Goal: Find specific page/section

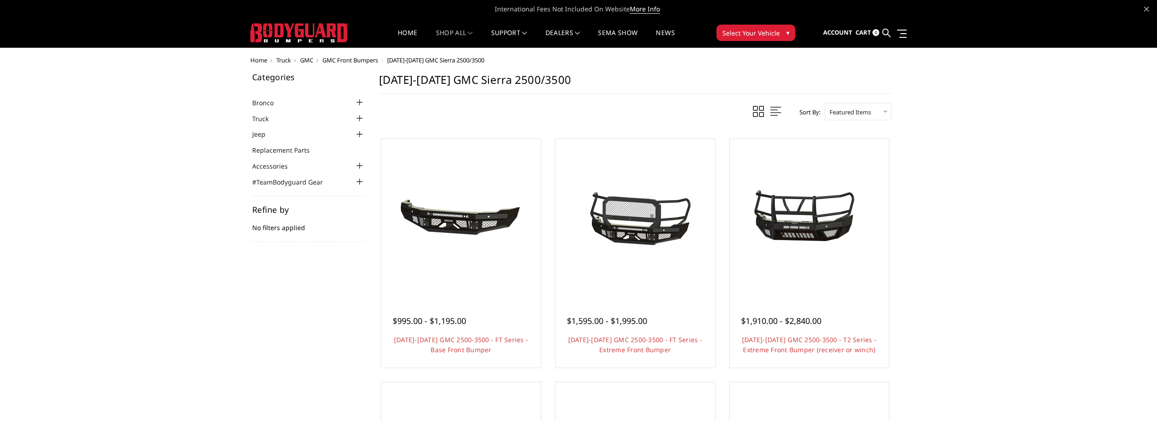
click at [289, 118] on li "Truck Chevrolet Chevrolet Front Bumpers 2024-2025 Chevrolet Silverado 2500/3500…" at bounding box center [308, 118] width 113 height 10
click at [358, 118] on div at bounding box center [359, 118] width 11 height 11
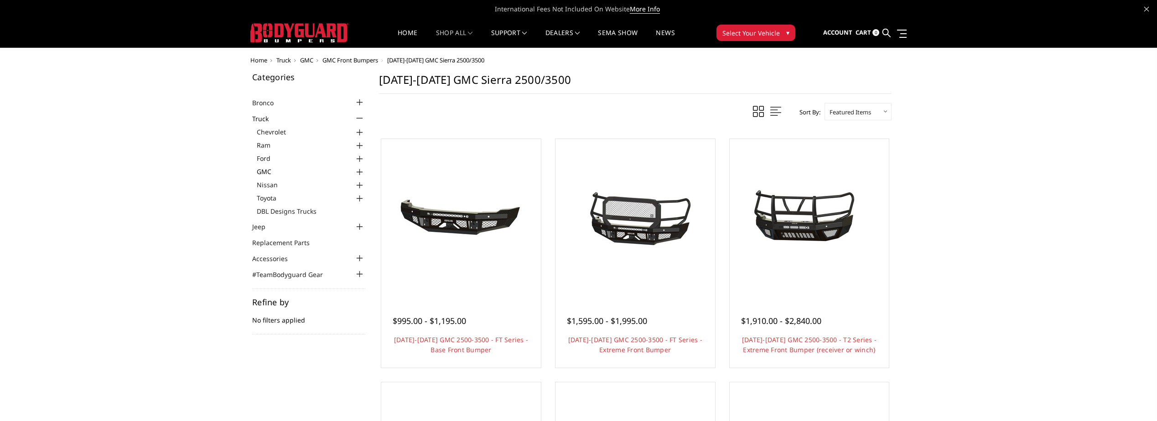
click at [285, 176] on link "GMC" at bounding box center [311, 172] width 109 height 10
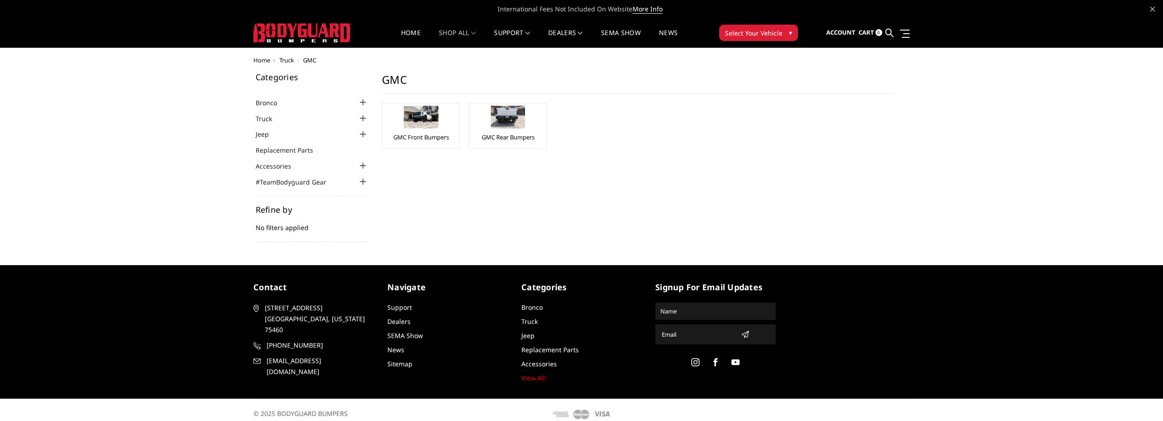
click at [357, 169] on div at bounding box center [362, 165] width 11 height 11
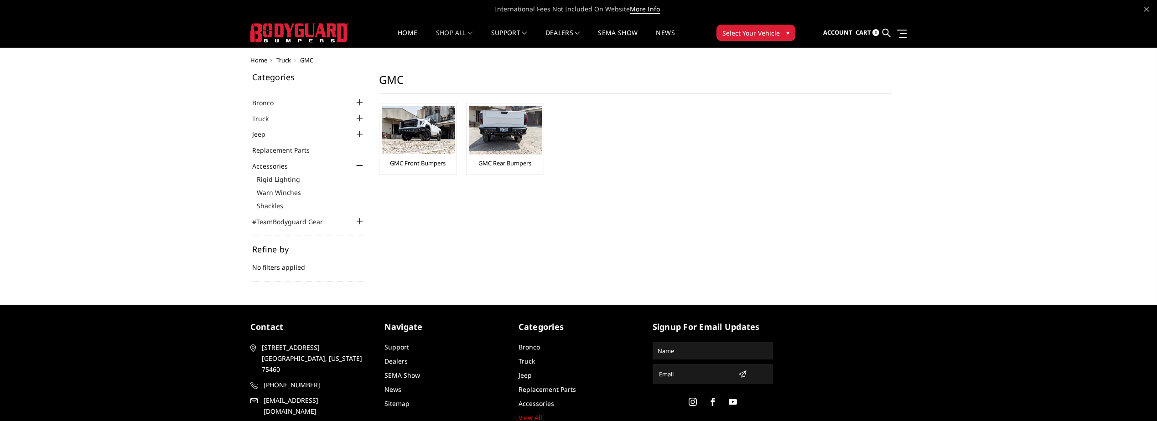
click at [356, 117] on div at bounding box center [359, 118] width 11 height 11
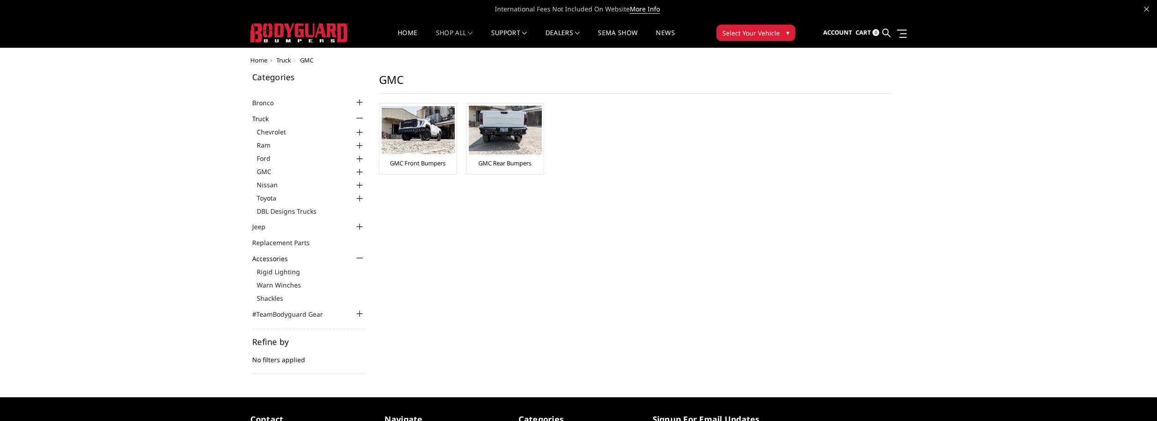
click at [355, 168] on div at bounding box center [359, 172] width 11 height 11
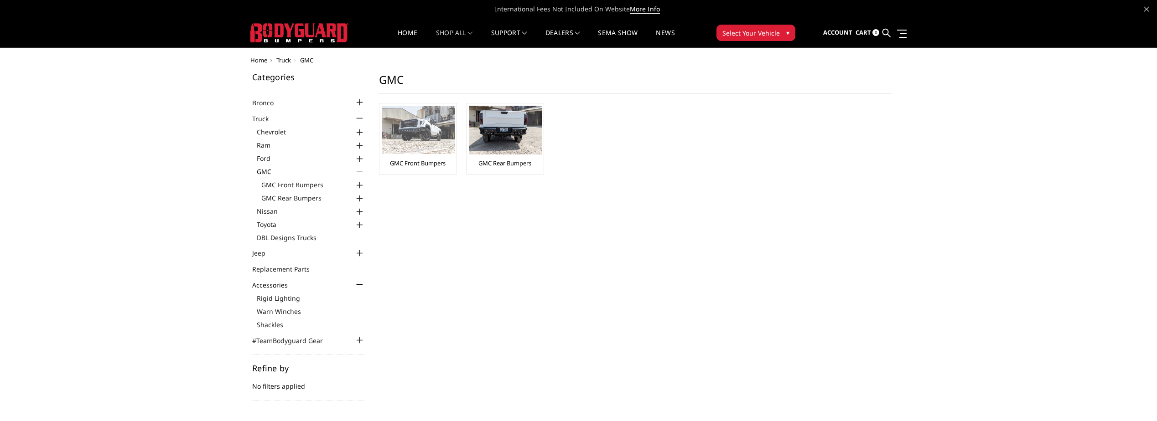
click at [404, 139] on img at bounding box center [418, 130] width 73 height 48
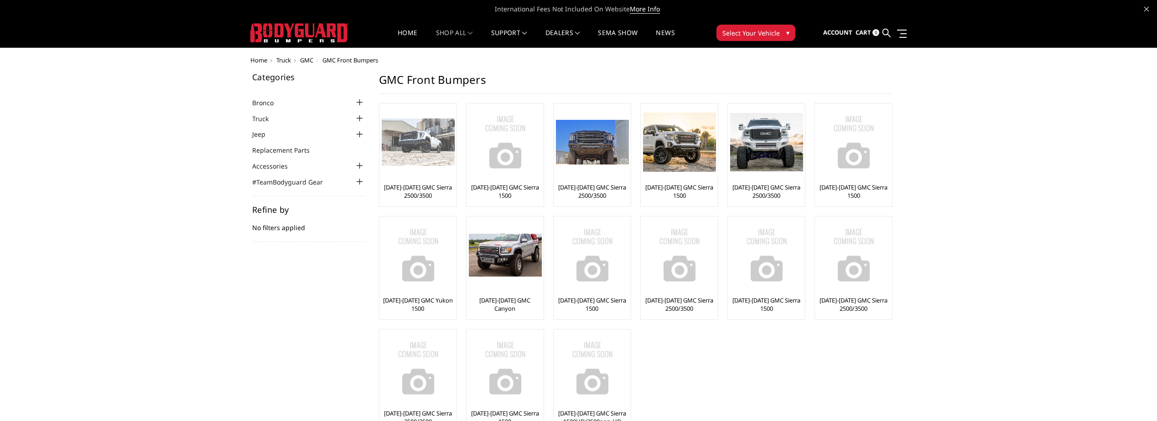
click at [427, 144] on img at bounding box center [418, 143] width 73 height 48
click at [426, 177] on div at bounding box center [418, 142] width 73 height 73
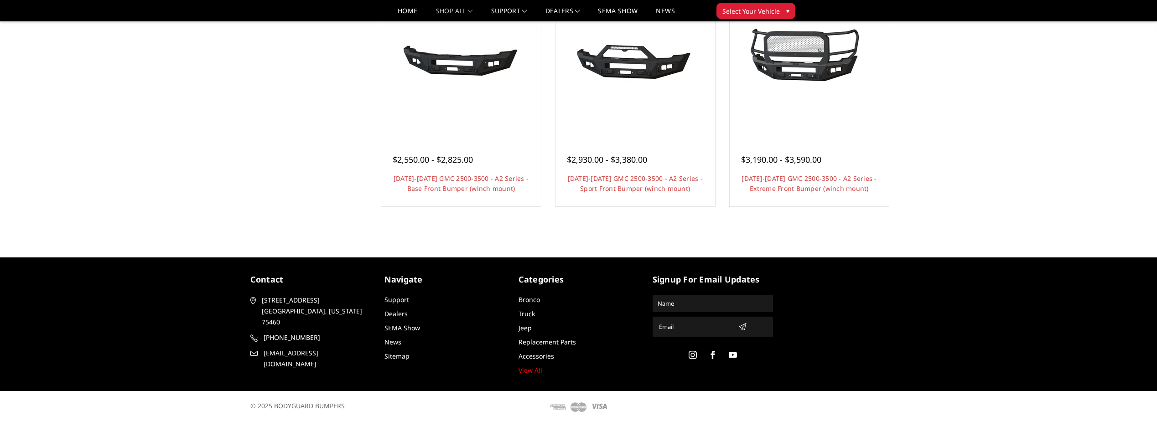
scroll to position [622, 0]
